Goal: Find specific page/section: Find specific page/section

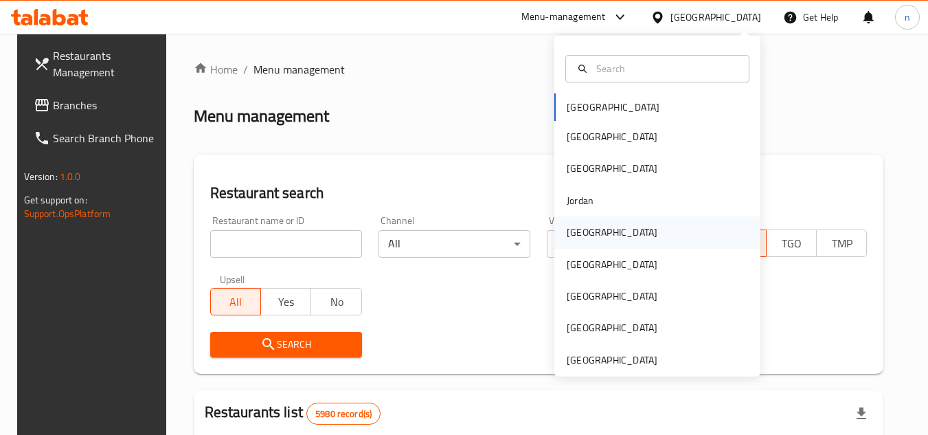
click at [581, 225] on div "[GEOGRAPHIC_DATA]" at bounding box center [612, 232] width 91 height 15
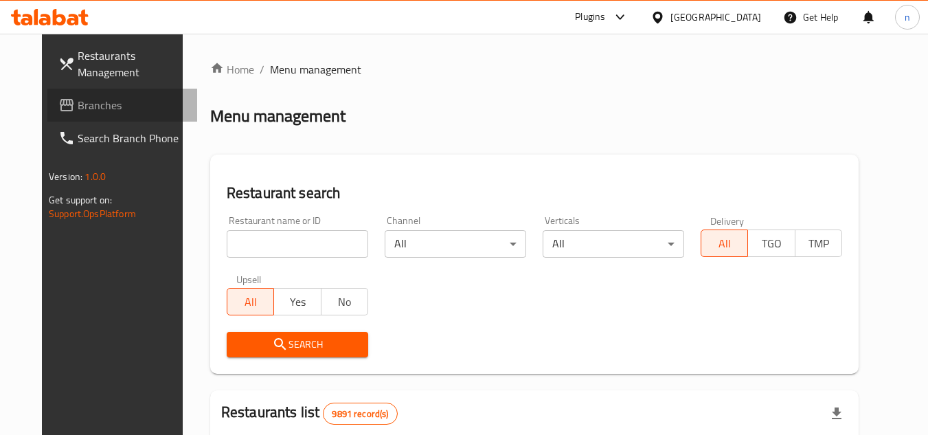
click at [90, 103] on span "Branches" at bounding box center [132, 105] width 109 height 16
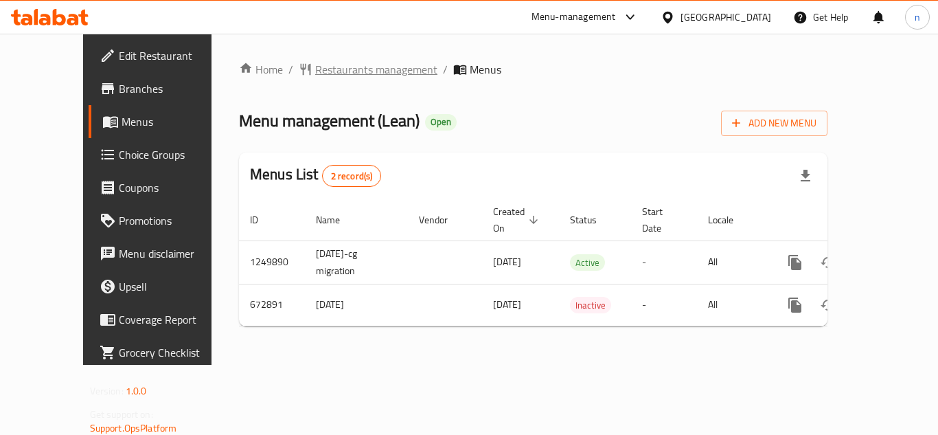
click at [315, 78] on span "Restaurants management" at bounding box center [376, 69] width 122 height 16
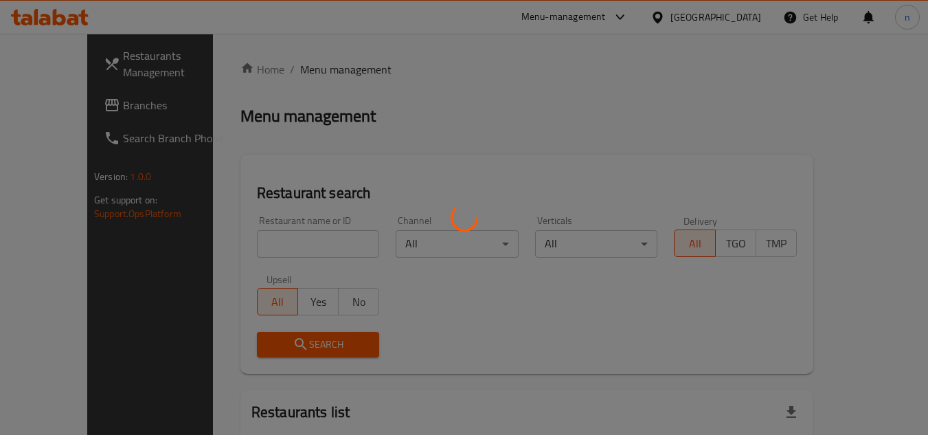
click at [260, 238] on div at bounding box center [464, 217] width 928 height 435
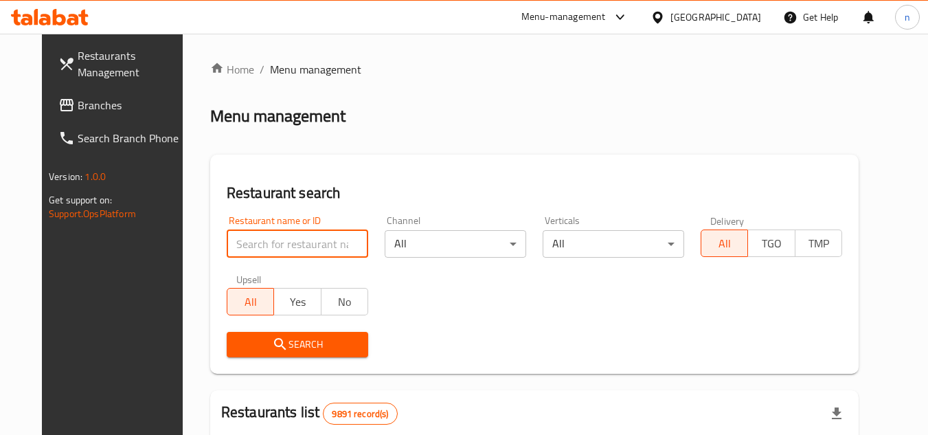
click at [260, 239] on input "search" at bounding box center [297, 243] width 141 height 27
paste input "642305"
type input "642305"
click button "Search" at bounding box center [297, 344] width 141 height 25
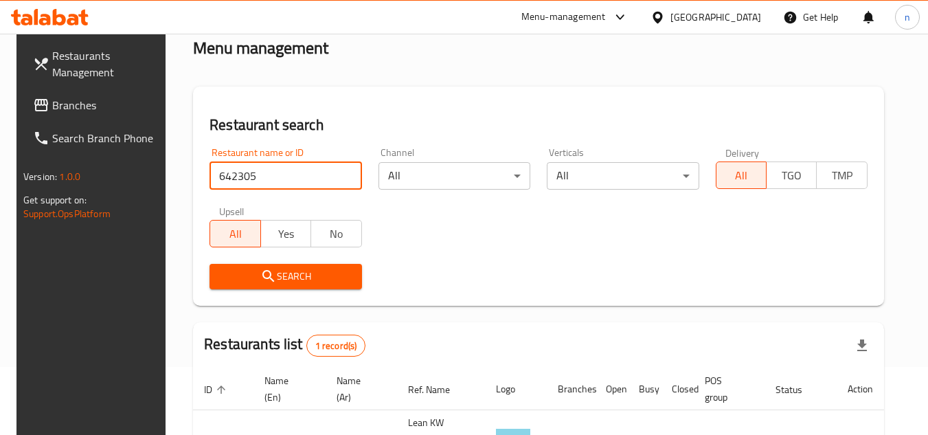
scroll to position [178, 0]
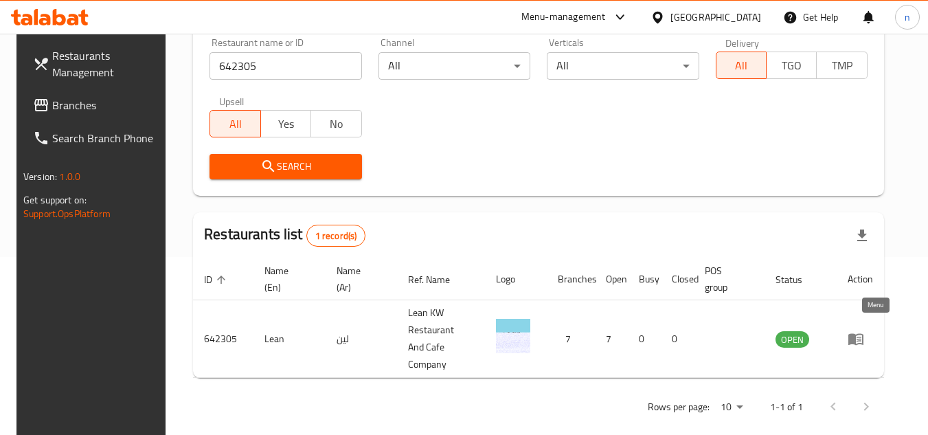
click at [863, 335] on icon "enhanced table" at bounding box center [855, 340] width 15 height 12
